Goal: Task Accomplishment & Management: Manage account settings

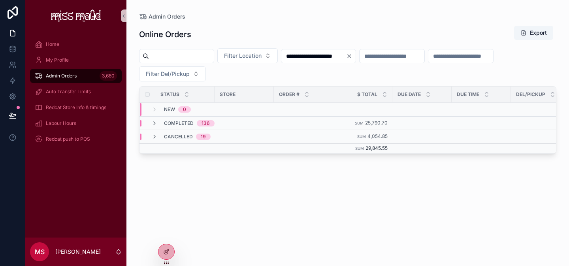
click at [306, 55] on input "**********" at bounding box center [313, 56] width 65 height 11
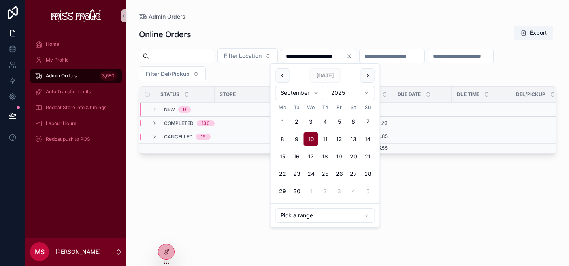
click at [324, 139] on button "11" at bounding box center [325, 139] width 14 height 14
type input "**********"
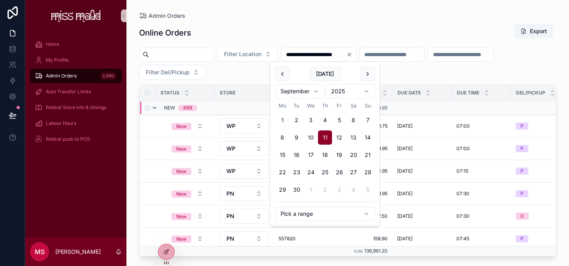
click at [157, 106] on icon "scrollable content" at bounding box center [154, 108] width 6 height 6
